Goal: Transaction & Acquisition: Purchase product/service

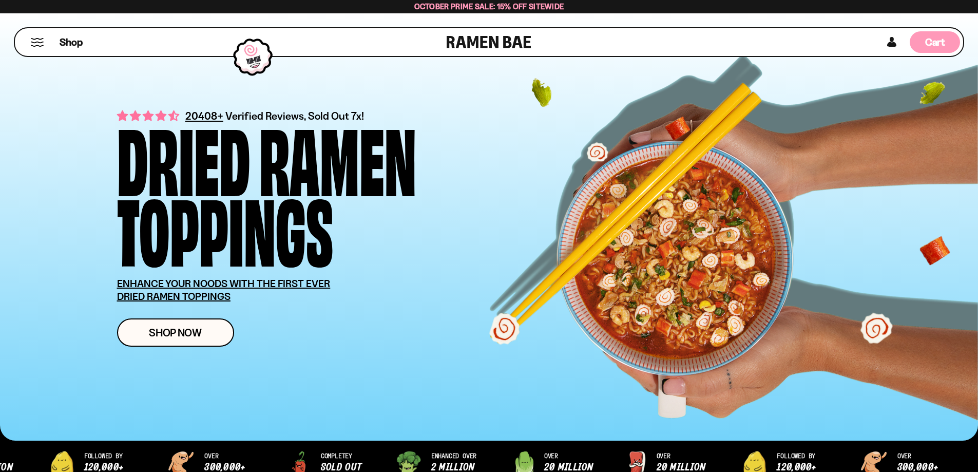
click at [928, 37] on span "Cart" at bounding box center [935, 42] width 20 height 12
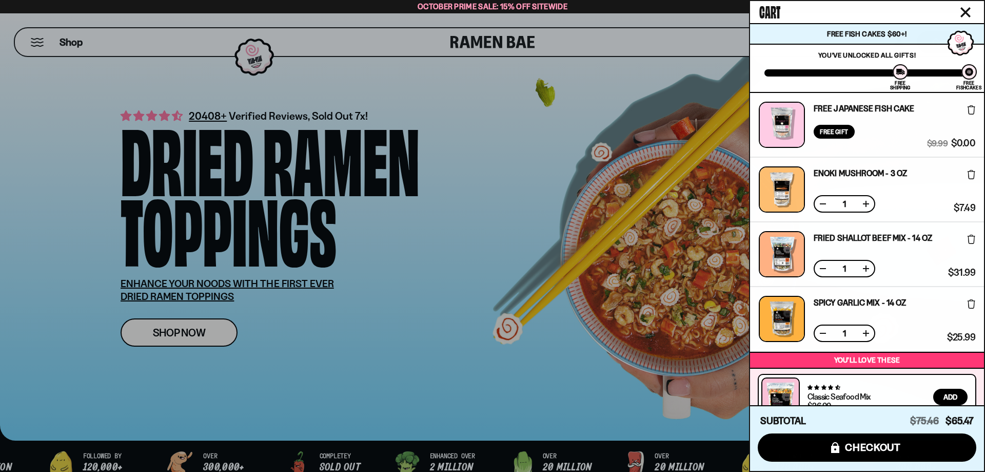
click at [178, 344] on div at bounding box center [492, 236] width 985 height 472
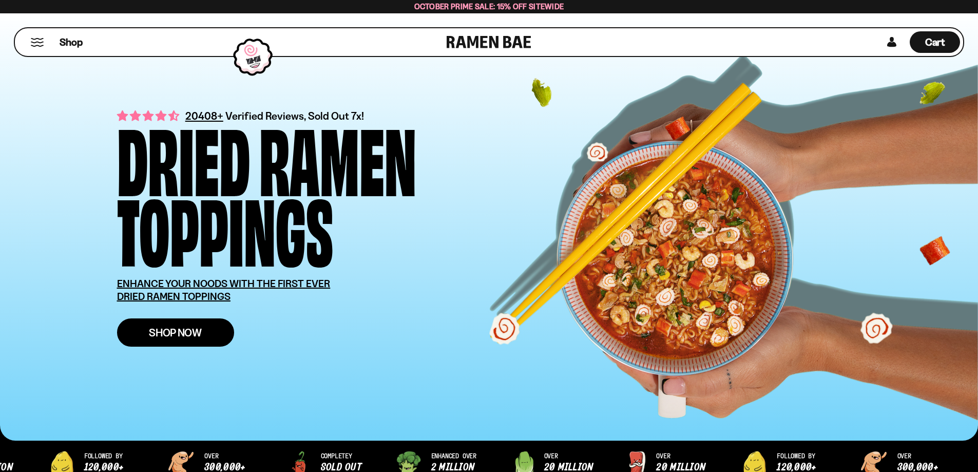
click at [188, 327] on span "Shop Now" at bounding box center [175, 332] width 53 height 11
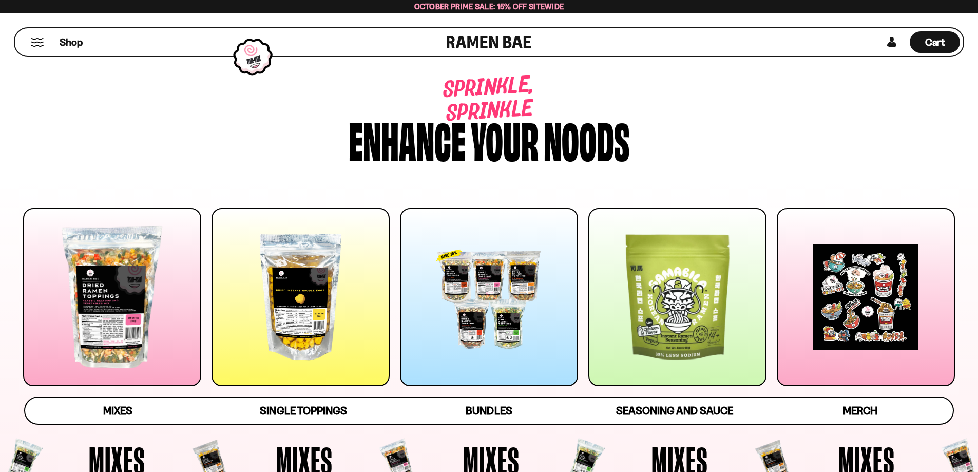
click at [491, 285] on div at bounding box center [489, 297] width 178 height 178
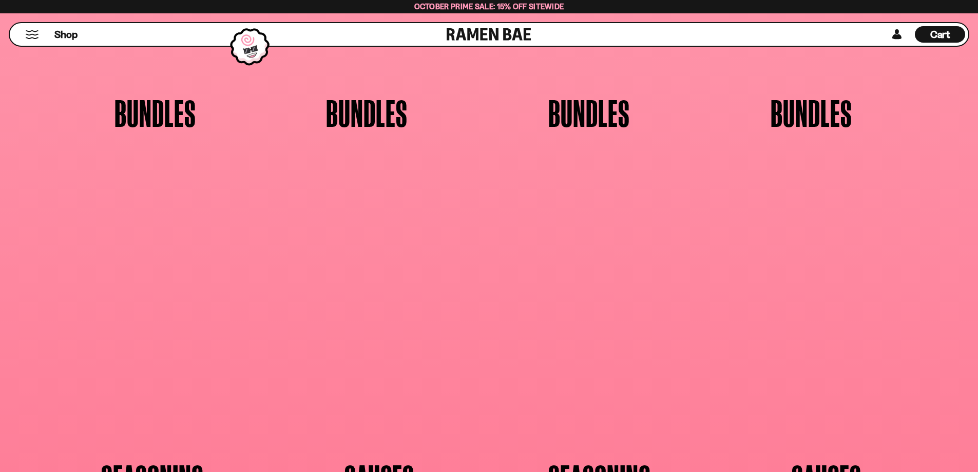
scroll to position [2680, 0]
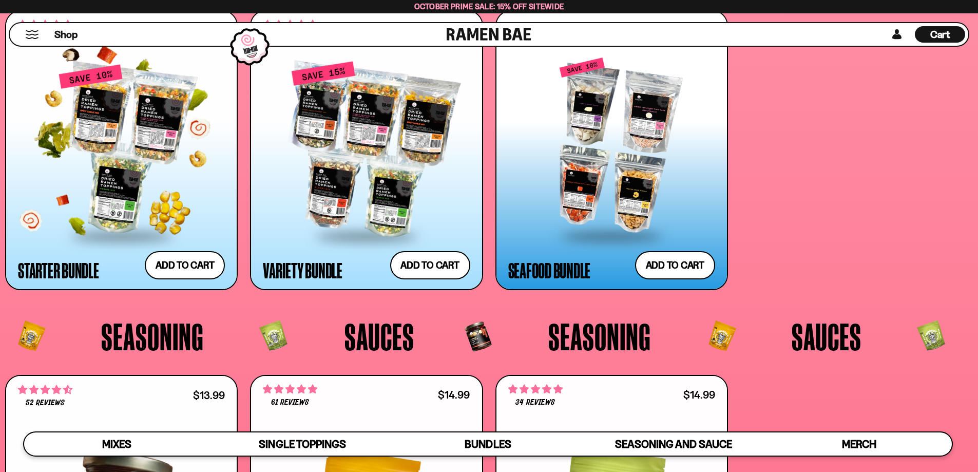
click at [51, 166] on div at bounding box center [121, 149] width 207 height 171
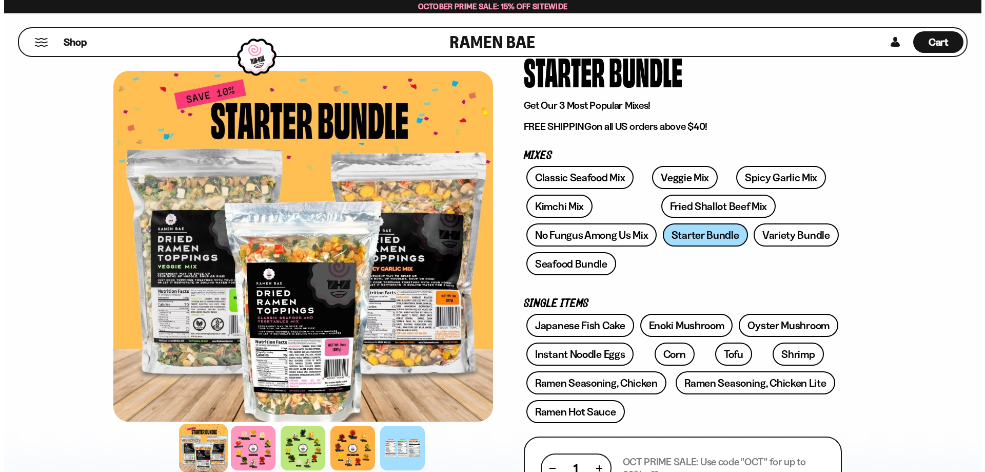
scroll to position [51, 0]
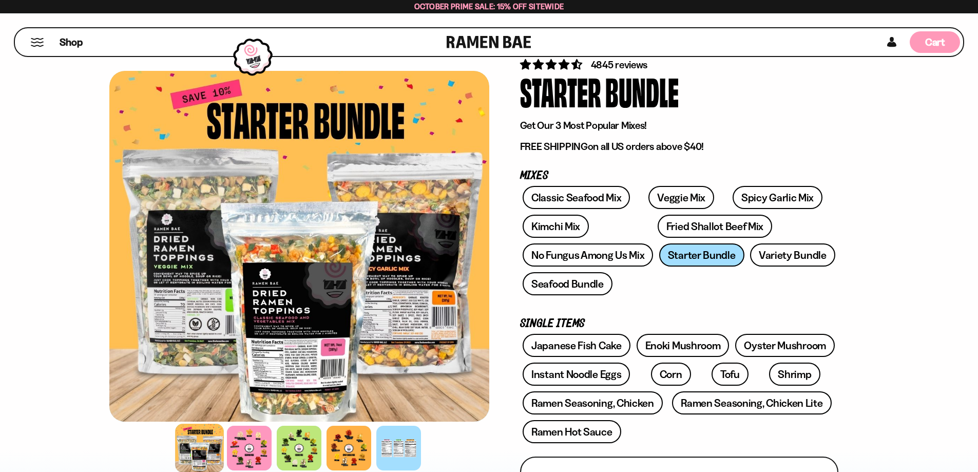
click at [937, 40] on span "Cart" at bounding box center [935, 42] width 20 height 12
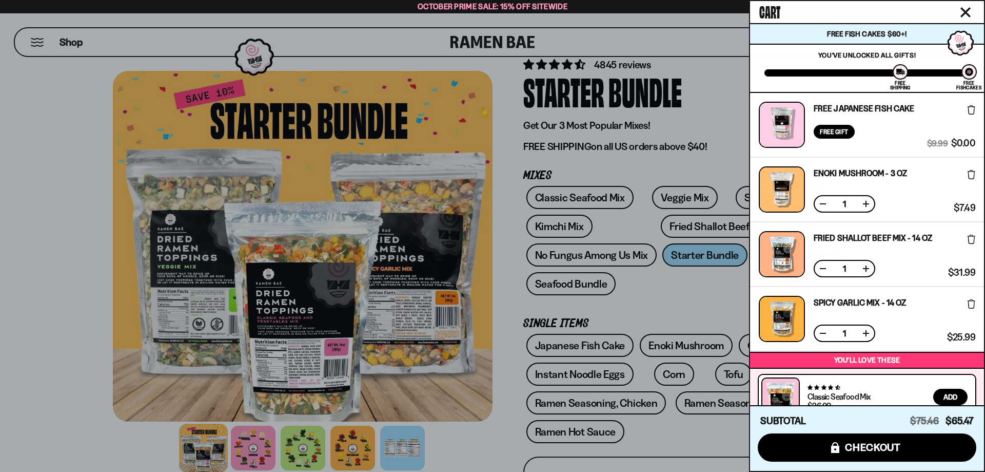
scroll to position [0, 0]
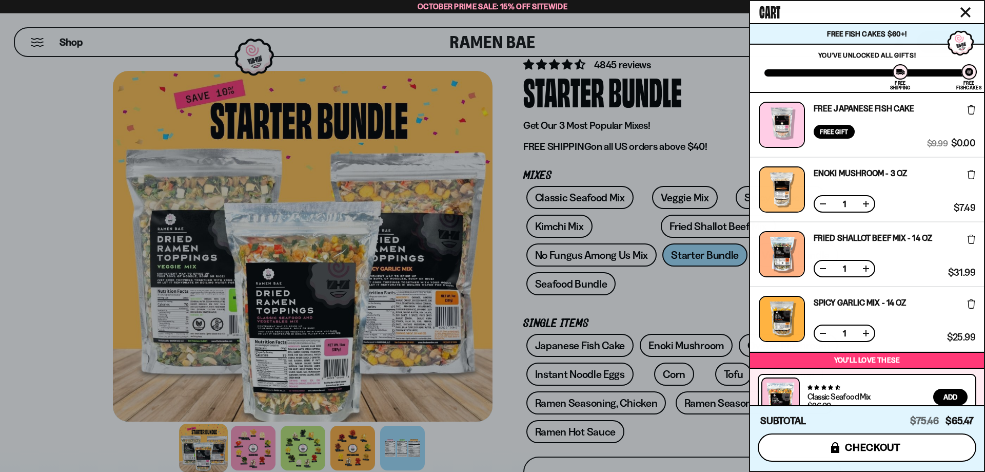
click at [892, 447] on span "checkout" at bounding box center [873, 446] width 56 height 11
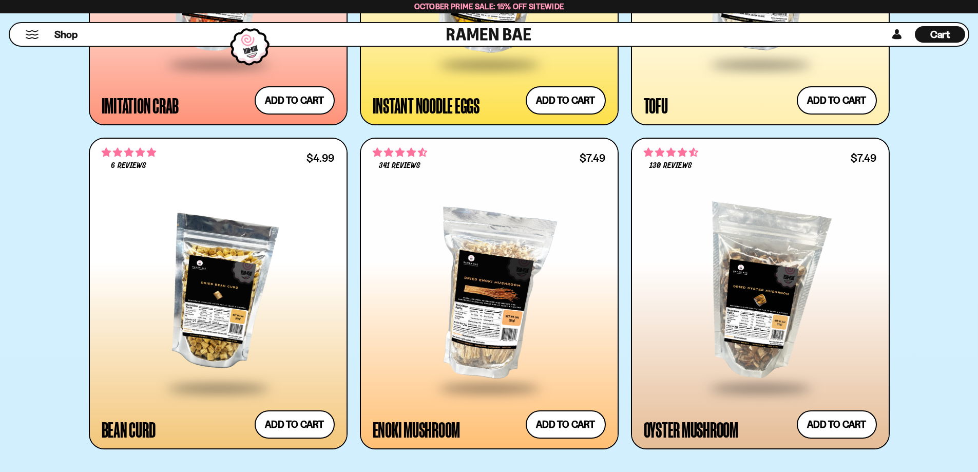
scroll to position [2258, 0]
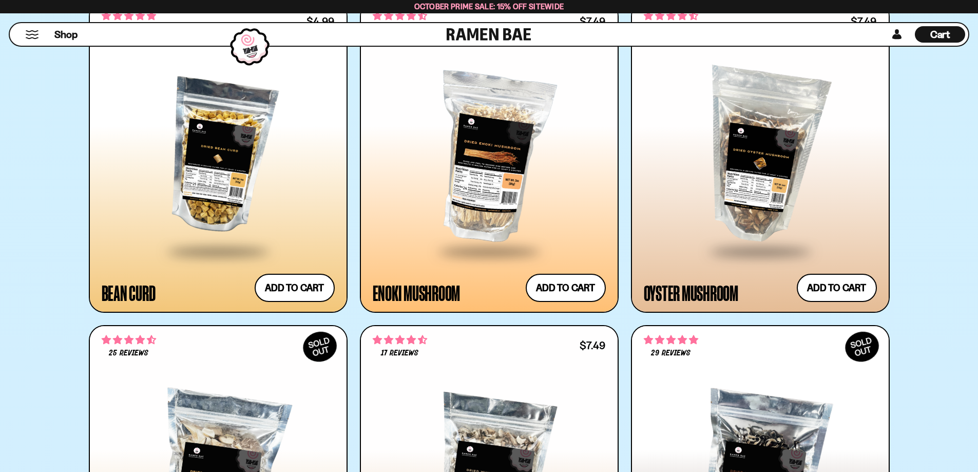
click at [165, 104] on div at bounding box center [218, 156] width 233 height 187
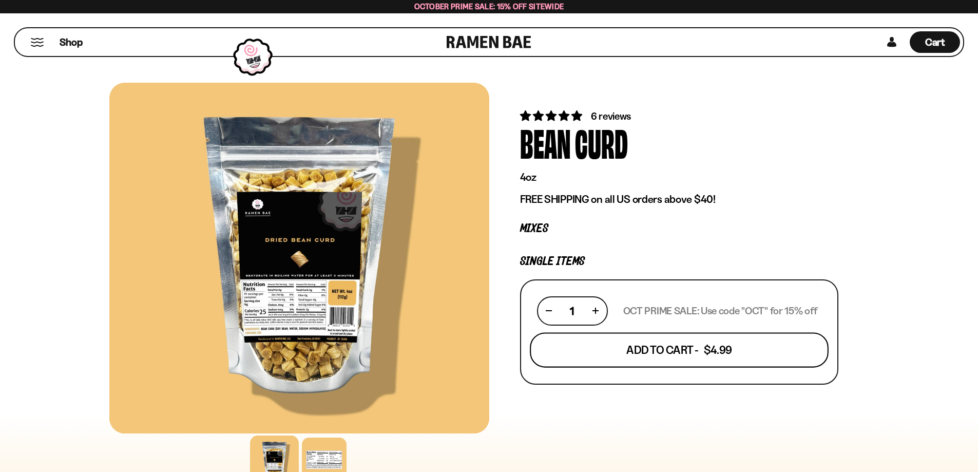
click at [685, 355] on button "Add To Cart - $4.99" at bounding box center [679, 349] width 299 height 35
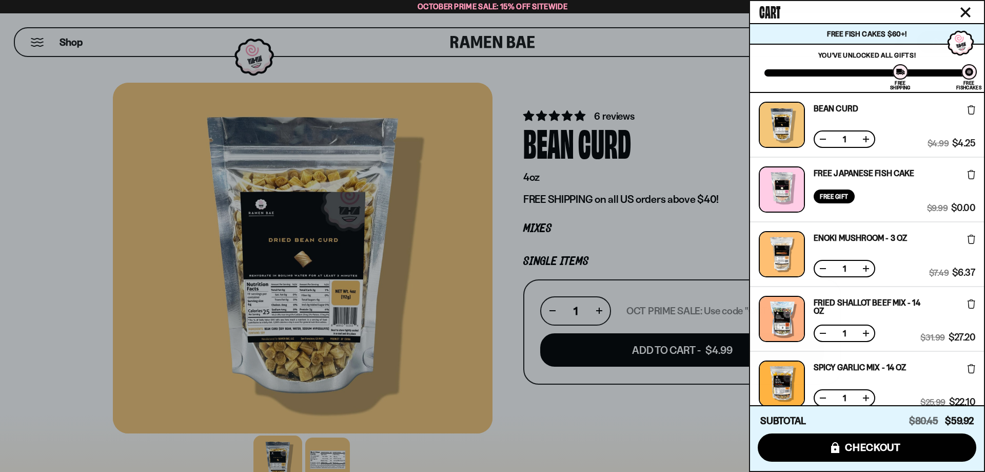
click at [969, 112] on icon at bounding box center [972, 109] width 8 height 9
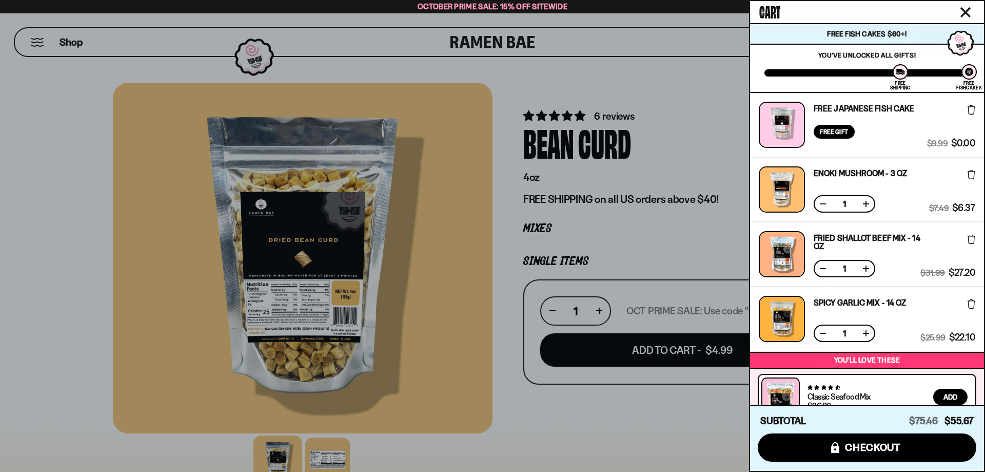
click at [687, 84] on div at bounding box center [492, 236] width 985 height 472
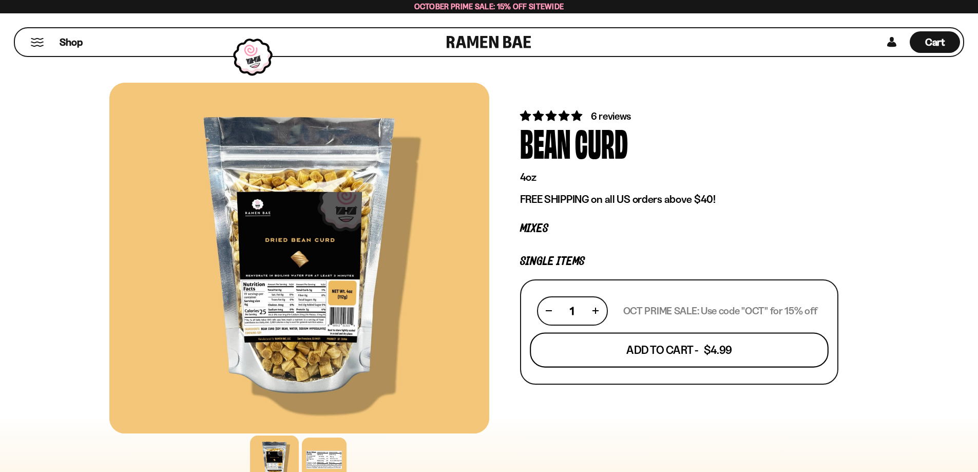
click at [693, 354] on button "Add To Cart - $4.99" at bounding box center [679, 349] width 299 height 35
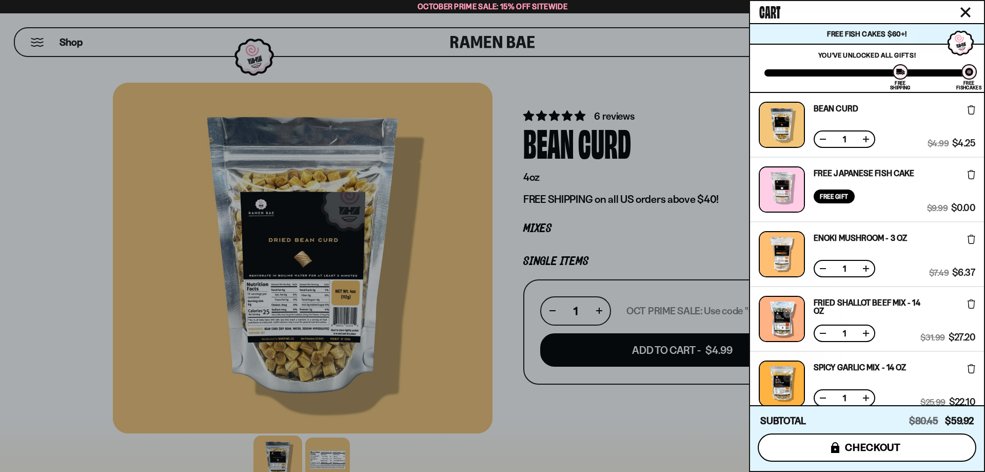
click at [874, 451] on span "checkout" at bounding box center [873, 446] width 56 height 11
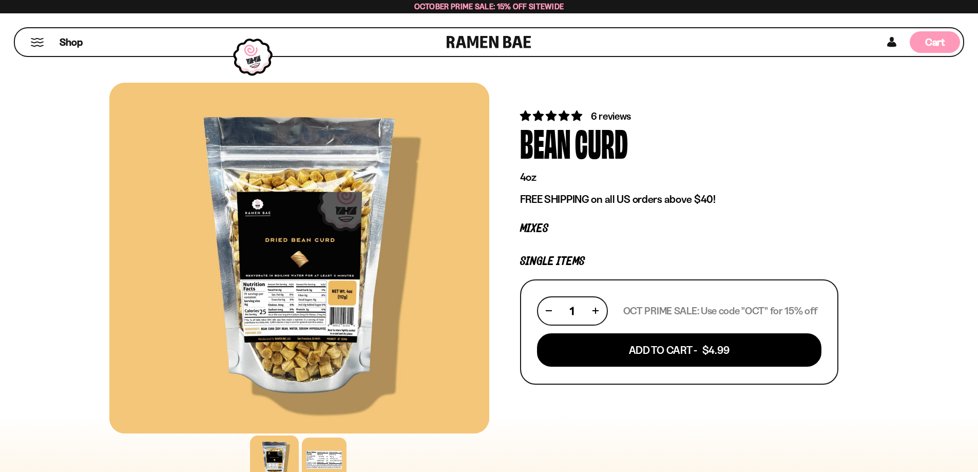
click at [944, 40] on span "Cart" at bounding box center [935, 42] width 20 height 12
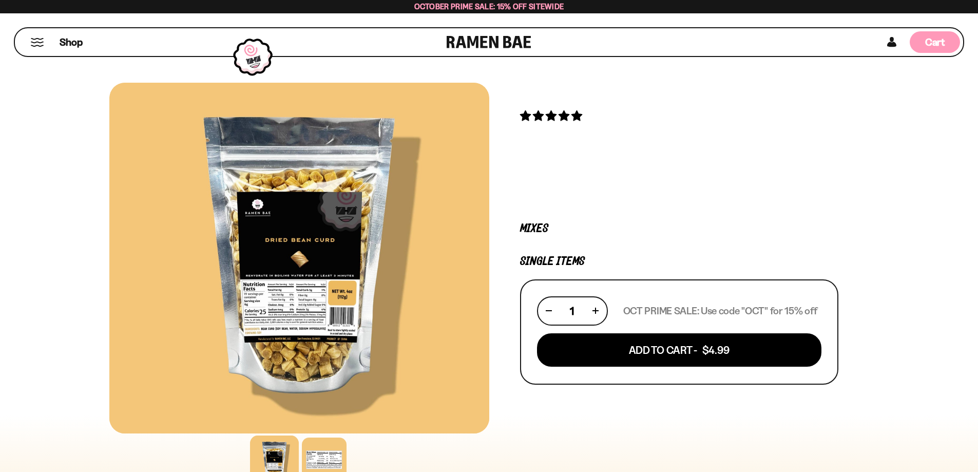
click at [945, 45] on div "Cart D0381C2F-513E-4F90-8A41-6F0A75DCBAAA" at bounding box center [935, 42] width 50 height 22
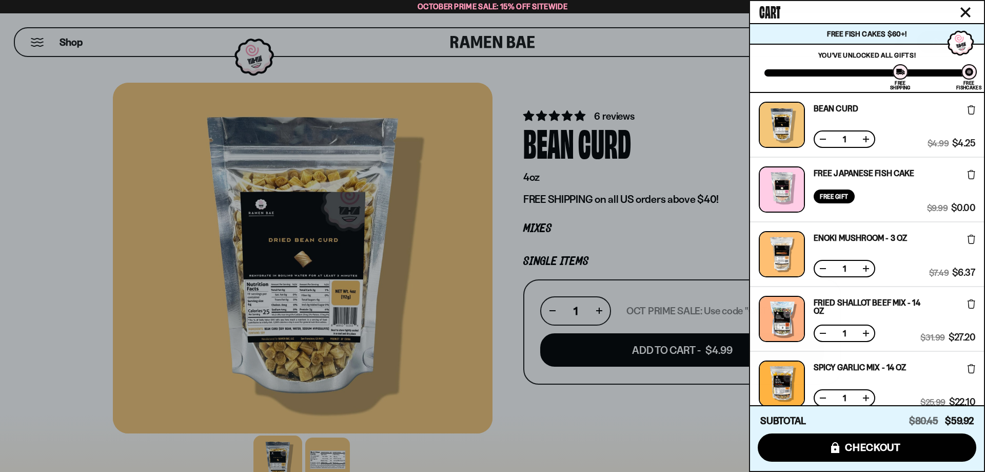
click at [973, 112] on icon at bounding box center [972, 109] width 8 height 9
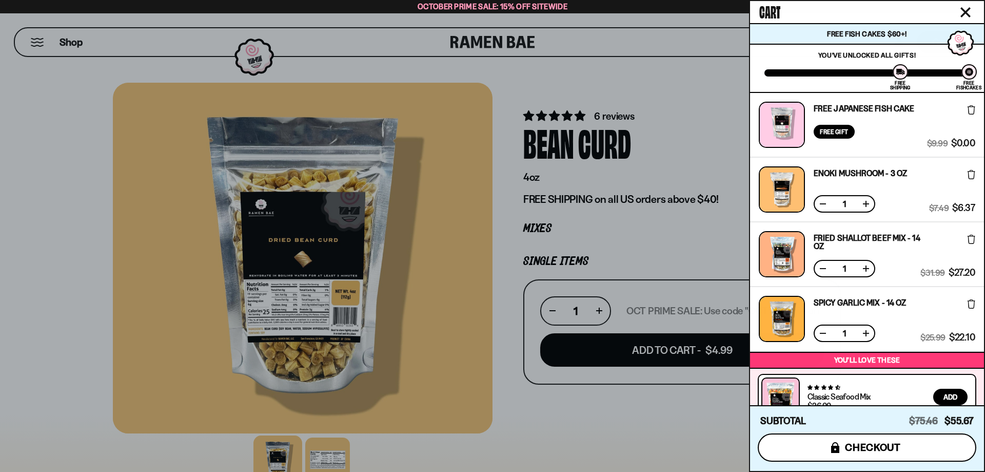
click at [904, 442] on button "icons8-lock checkout" at bounding box center [867, 447] width 219 height 28
